Goal: Ask a question: Seek information or help from site administrators or community

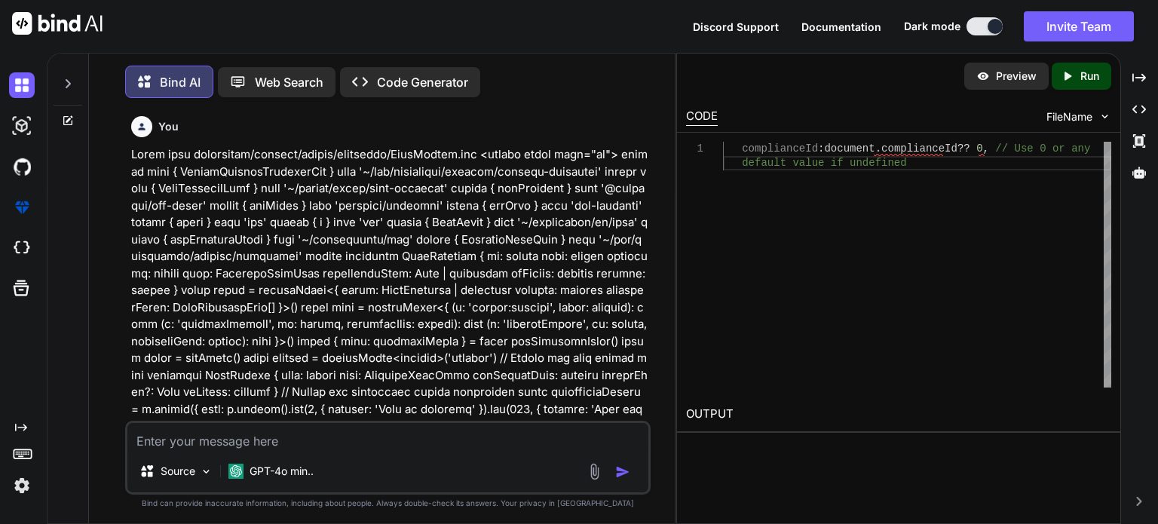
scroll to position [65597, 0]
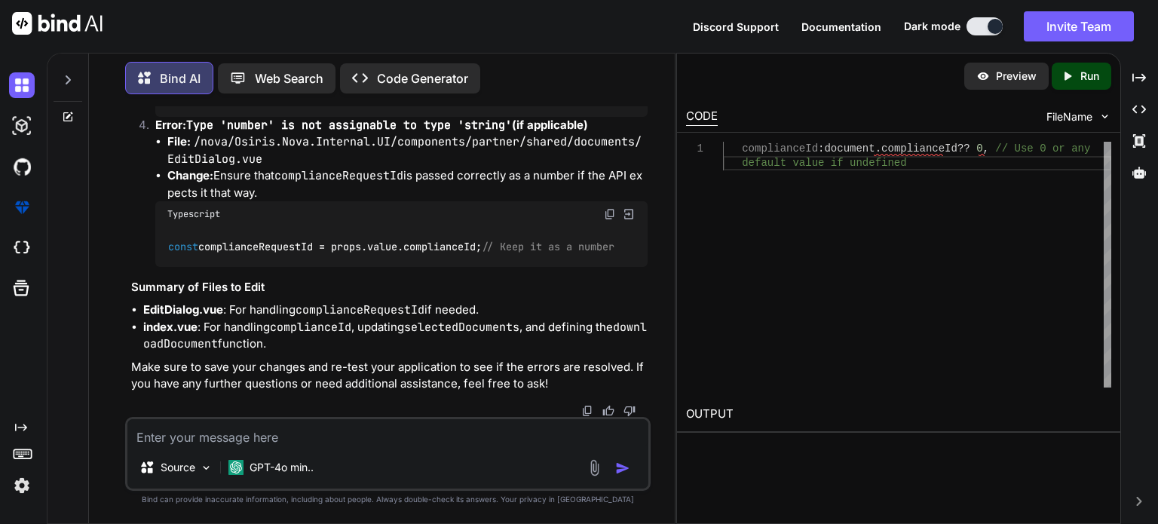
click at [240, 440] on textarea at bounding box center [387, 432] width 521 height 27
paste textarea "[vue-tsc] Object literal may only specify known properties, and 'accountGuid' d…"
type textarea "[vue-tsc] Object literal may only specify known properties, and 'accountGuid' d…"
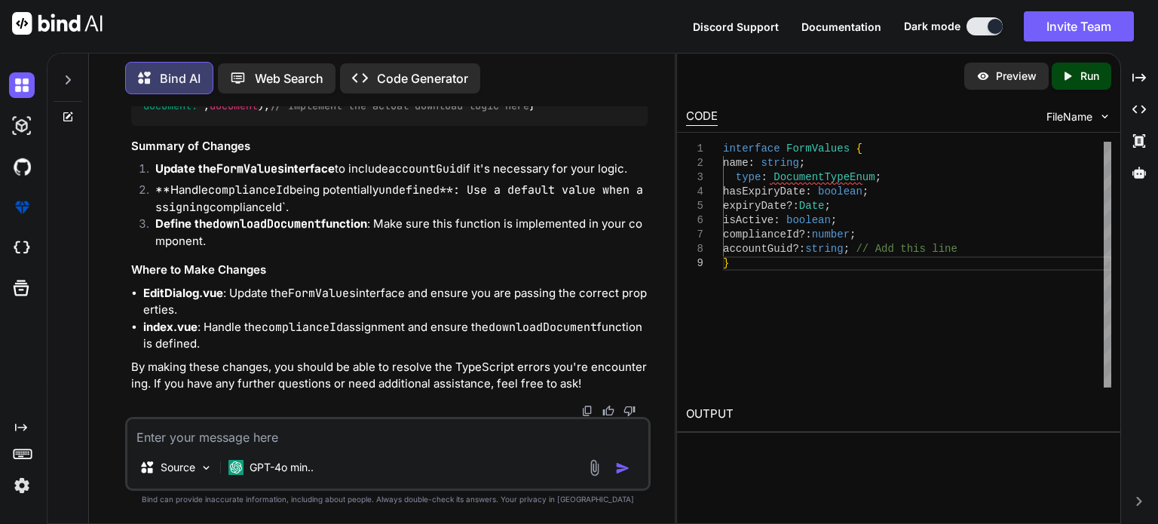
scroll to position [66930, 0]
drag, startPoint x: 271, startPoint y: 143, endPoint x: 139, endPoint y: 145, distance: 132.0
copy code "interface FormValues"
drag, startPoint x: 283, startPoint y: 253, endPoint x: 217, endPoint y: 262, distance: 66.2
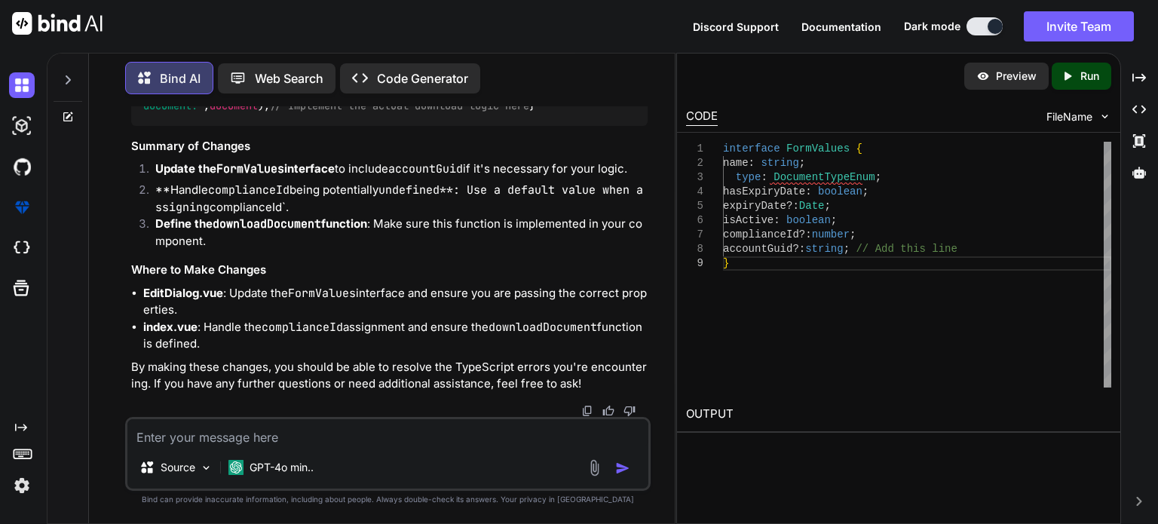
copy code "accountGuid ?: string ;"
drag, startPoint x: 394, startPoint y: 316, endPoint x: 142, endPoint y: 313, distance: 251.9
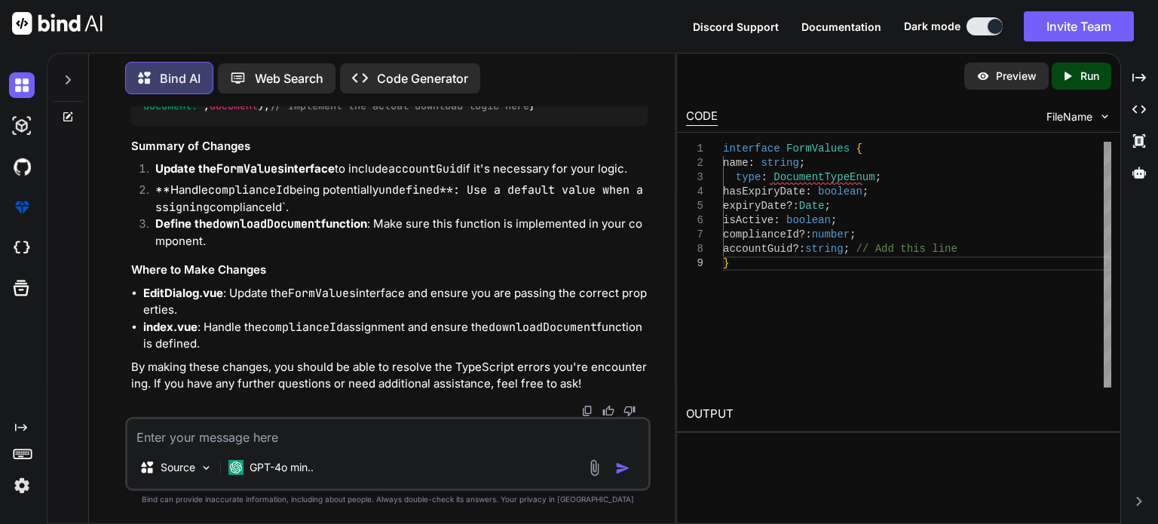
copy code "complianceId : document . complianceId ?? 0 ,"
click at [319, 440] on textarea at bounding box center [387, 432] width 521 height 27
paste textarea "complianceId: document.complianceId ?? 0,"
type textarea "where do i add this complianceId: document.complianceId ?? 0,"
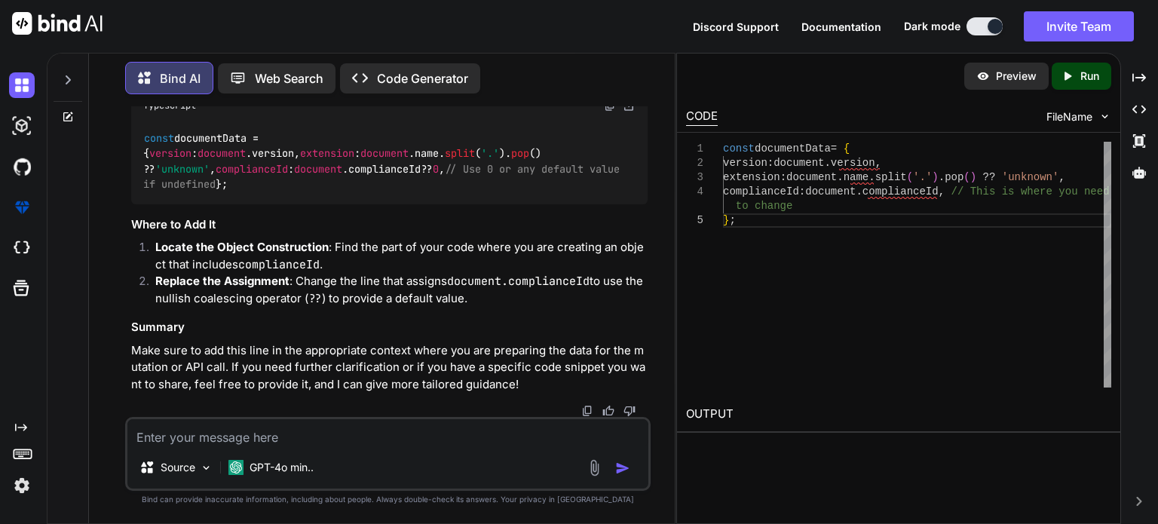
scroll to position [68034, 0]
drag, startPoint x: 253, startPoint y: 240, endPoint x: 121, endPoint y: 238, distance: 132.0
click at [121, 238] on div "You Bind AI To update the documents using the provided API endpoint and the str…" at bounding box center [388, 314] width 574 height 417
copy code "const documentData"
drag, startPoint x: 156, startPoint y: 256, endPoint x: 335, endPoint y: 252, distance: 178.7
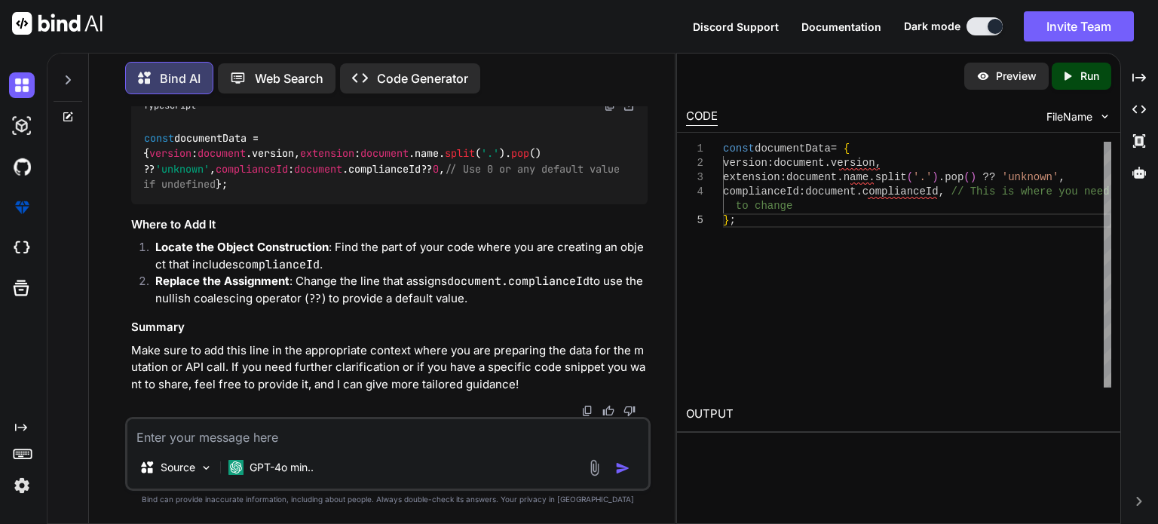
copy code "version : document . version ,"
drag, startPoint x: 155, startPoint y: 287, endPoint x: 376, endPoint y: 287, distance: 221.7
copy code "complianceId : document . complianceId ,"
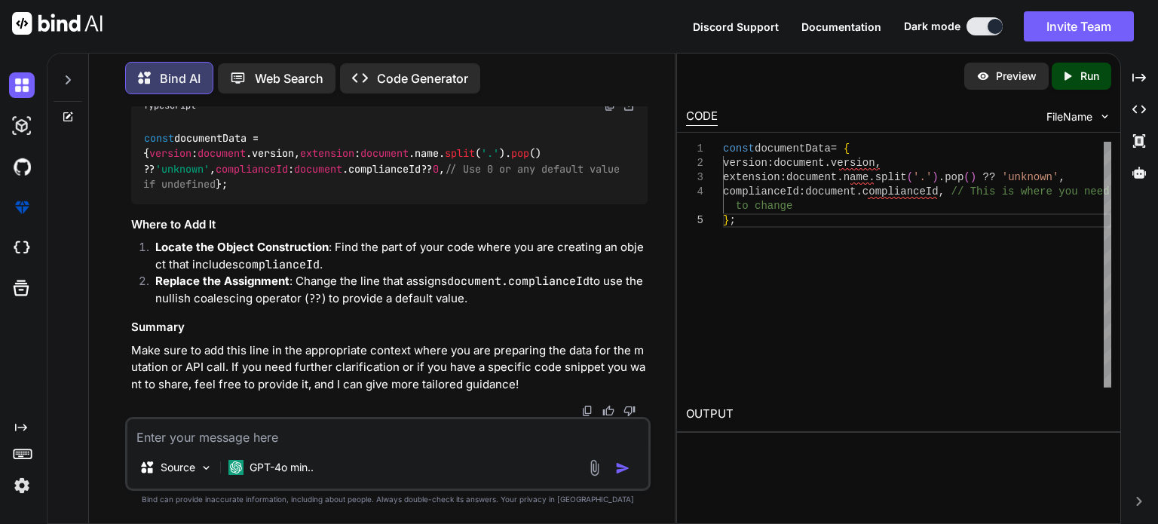
scroll to position [68335, 0]
drag, startPoint x: 159, startPoint y: 158, endPoint x: 496, endPoint y: 145, distance: 337.3
click at [496, 146] on div "const documentData = { version : document . version , extension : document . na…" at bounding box center [389, 161] width 516 height 86
copy code "extension : document . name . [GEOGRAPHIC_DATA] ( '.' ). pop () ?? 'unknown' ,"
drag, startPoint x: 410, startPoint y: 162, endPoint x: 121, endPoint y: 164, distance: 289.5
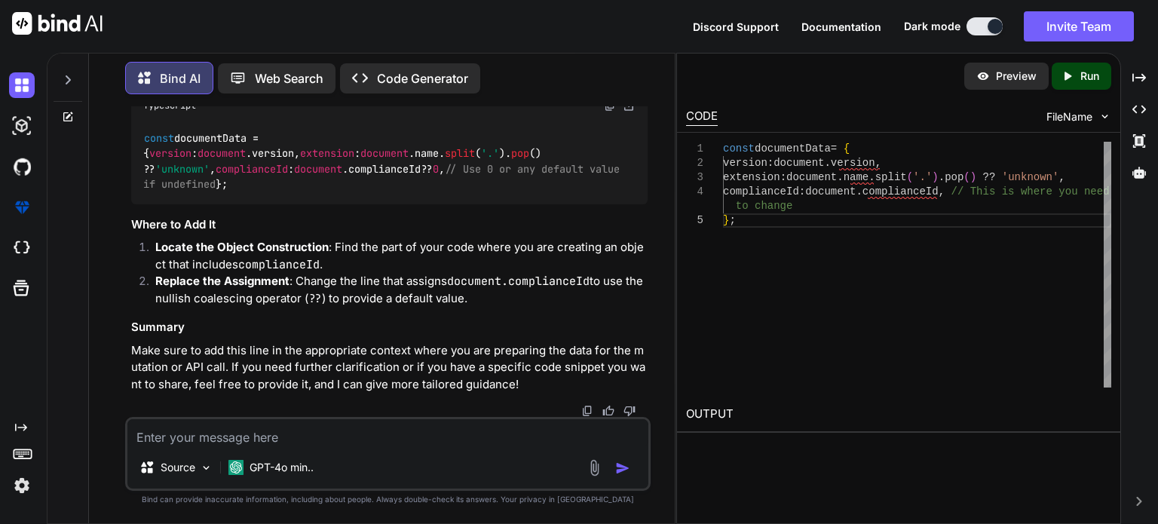
click at [121, 164] on div "You Bind AI To update the documents using the provided API endpoint and the str…" at bounding box center [388, 314] width 574 height 417
copy code "complianceId : document . complianceId ?? 0 ,"
click at [317, 432] on textarea at bounding box center [387, 432] width 521 height 27
paste textarea "[vue-tsc] Property 'downloadDocument' does not exist on type 'CreateComponentPu…"
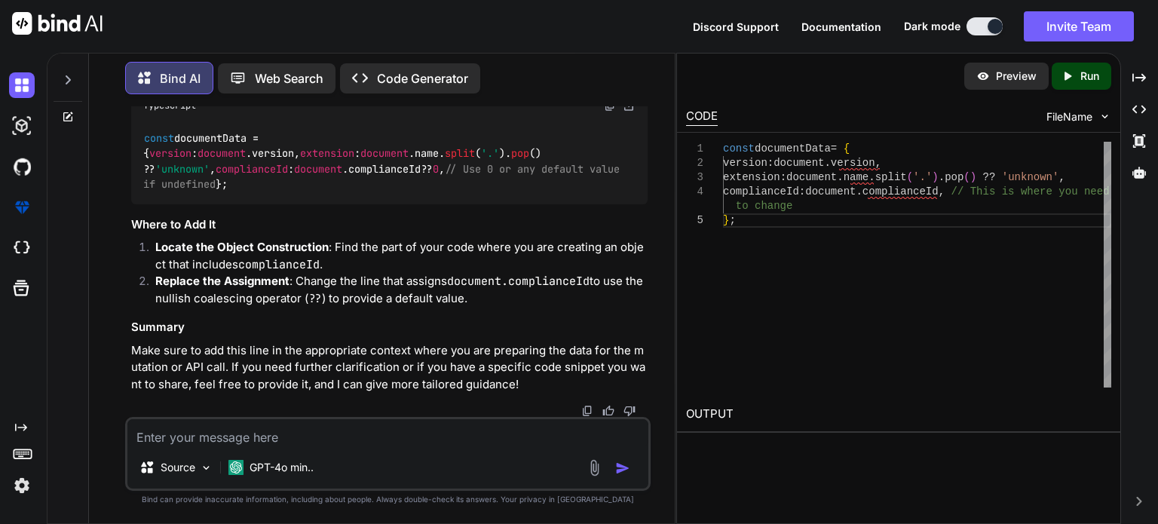
type textarea "[vue-tsc] Property 'downloadDocument' does not exist on type 'CreateComponentPu…"
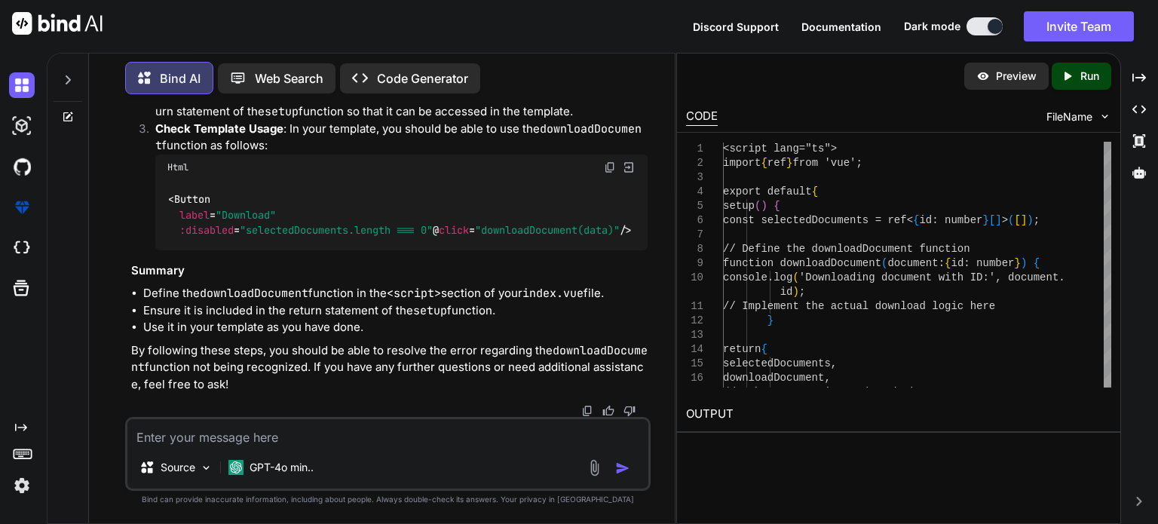
scroll to position [69055, 0]
